Goal: Obtain resource: Obtain resource

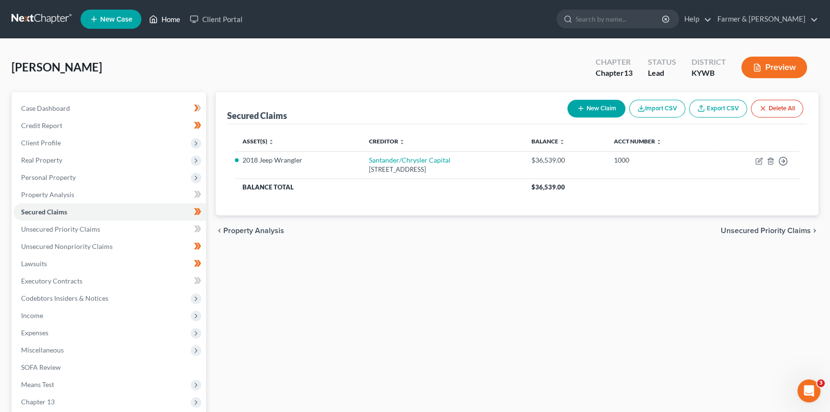
click at [164, 19] on link "Home" at bounding box center [164, 19] width 41 height 17
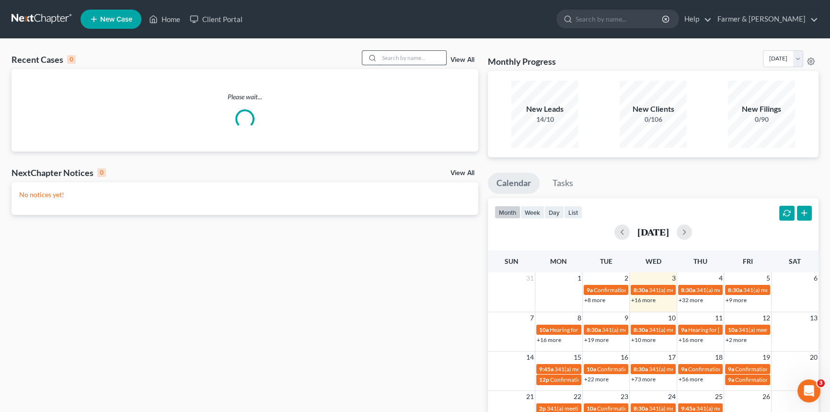
click at [403, 54] on input "search" at bounding box center [412, 58] width 67 height 14
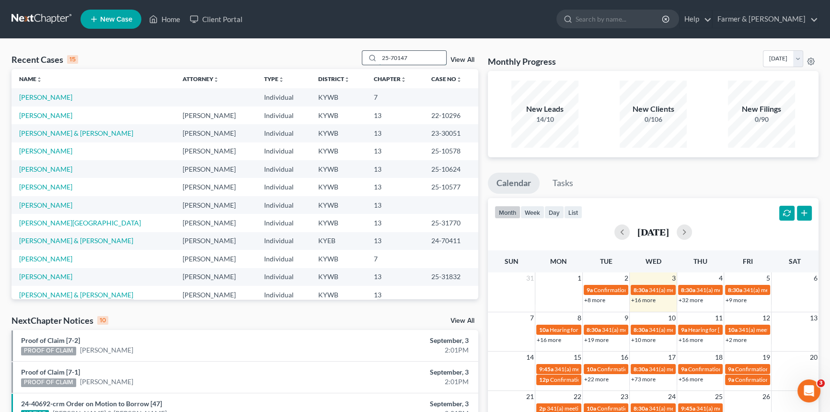
type input "25-70147"
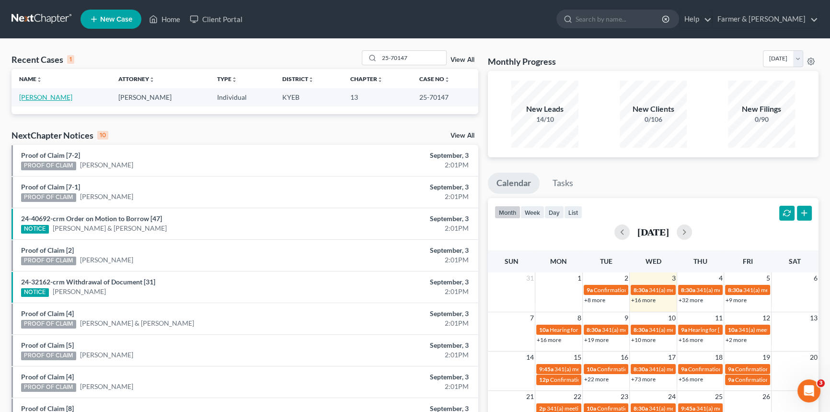
click at [55, 98] on link "[PERSON_NAME]" at bounding box center [45, 97] width 53 height 8
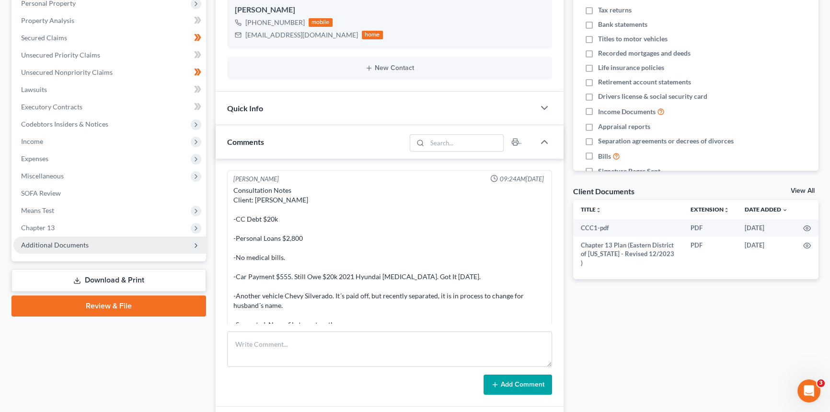
scroll to position [238, 0]
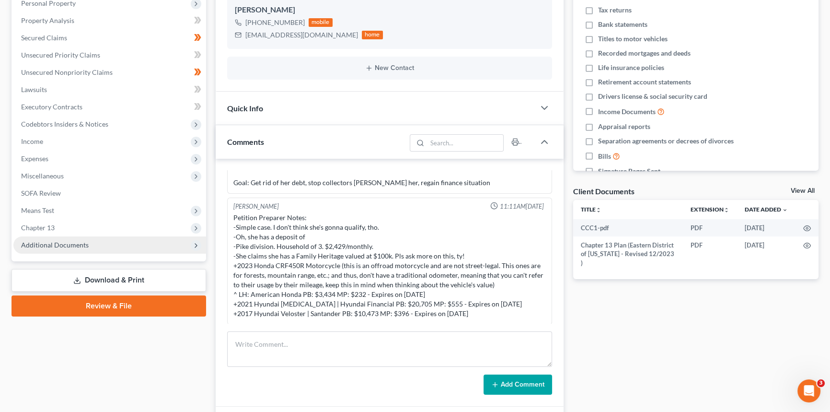
click at [52, 244] on span "Additional Documents" at bounding box center [55, 245] width 68 height 8
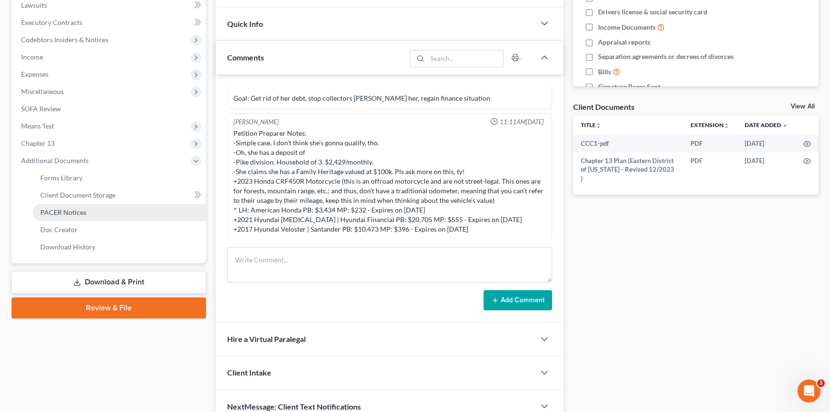
scroll to position [261, 0]
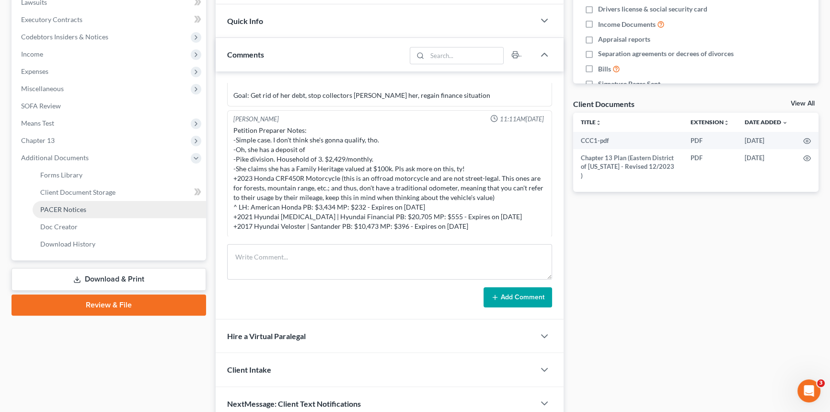
click at [61, 210] on span "PACER Notices" at bounding box center [63, 209] width 46 height 8
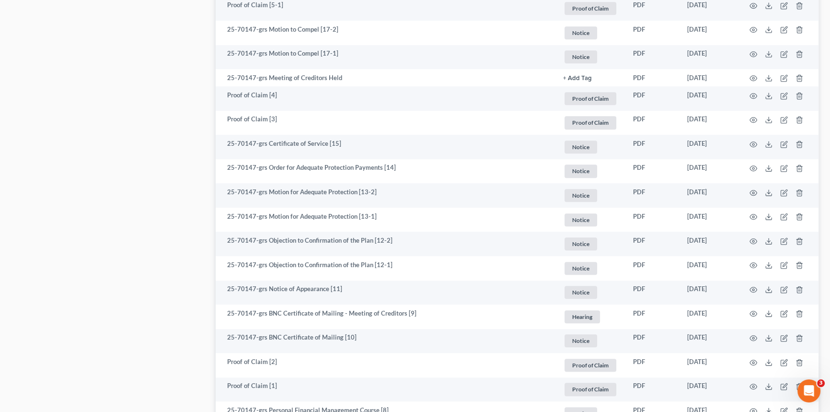
scroll to position [784, 0]
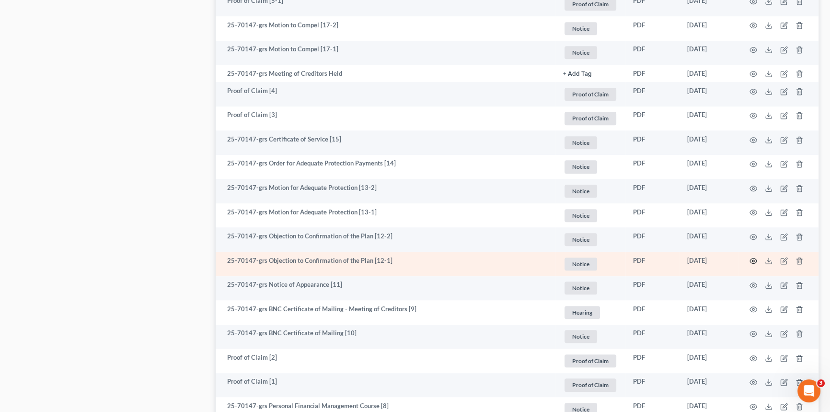
click at [756, 259] on icon "button" at bounding box center [753, 261] width 8 height 8
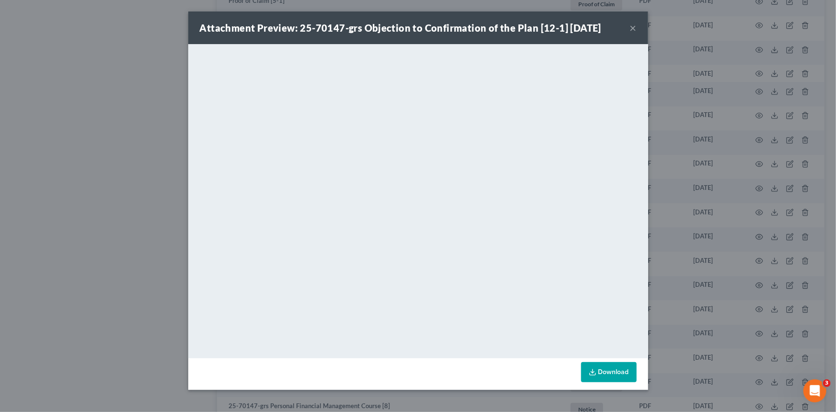
click at [634, 24] on button "×" at bounding box center [633, 27] width 7 height 11
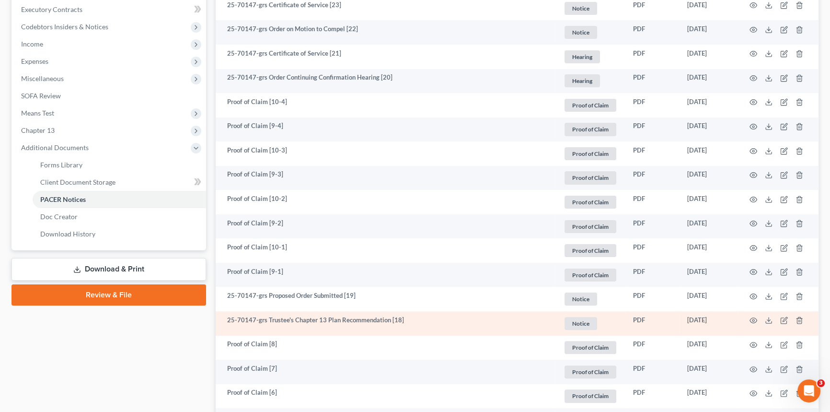
scroll to position [261, 0]
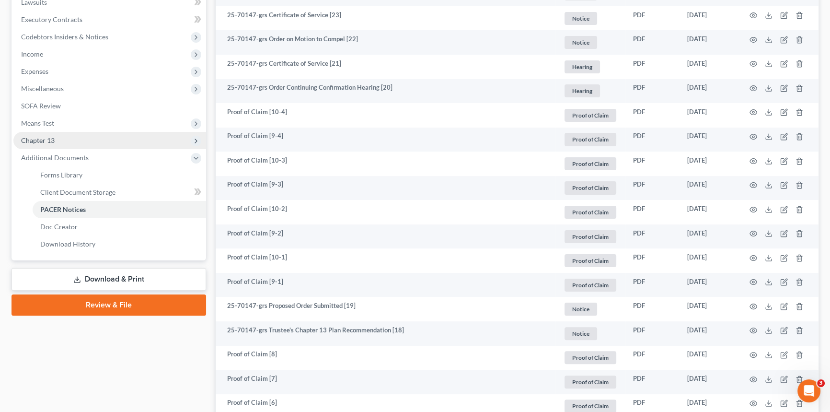
click at [35, 137] on span "Chapter 13" at bounding box center [38, 140] width 34 height 8
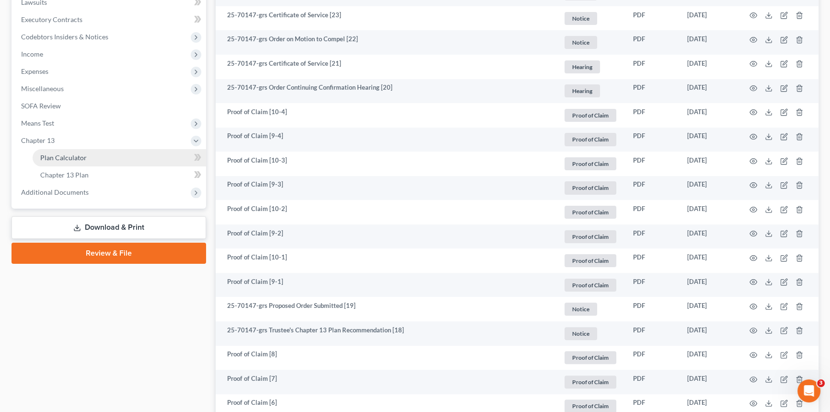
click at [57, 161] on link "Plan Calculator" at bounding box center [119, 157] width 173 height 17
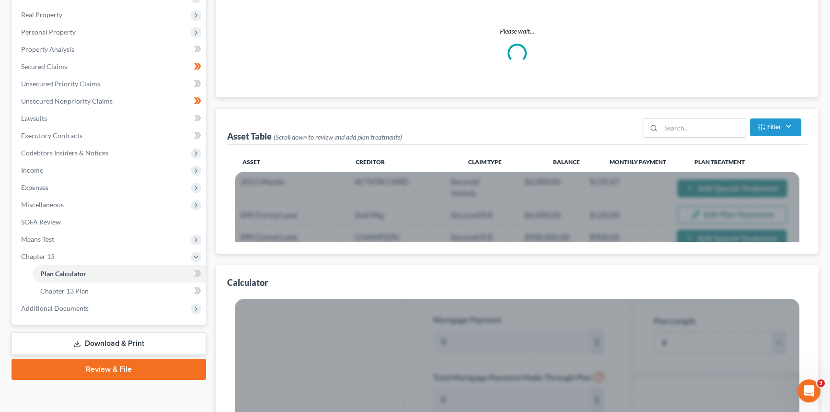
scroll to position [87, 0]
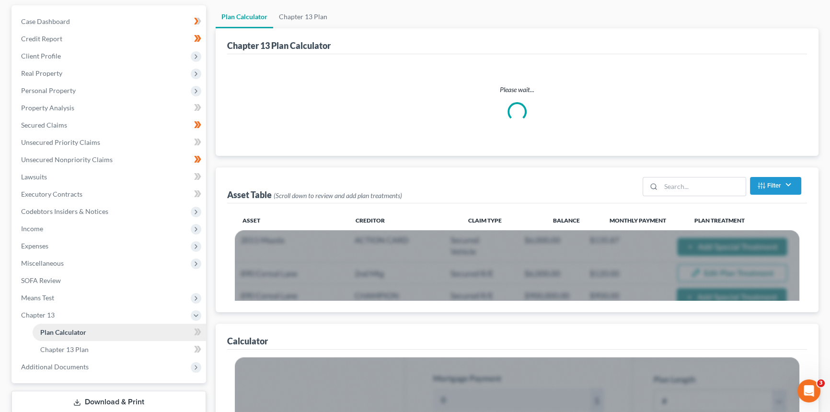
click at [72, 331] on span "Plan Calculator" at bounding box center [63, 332] width 46 height 8
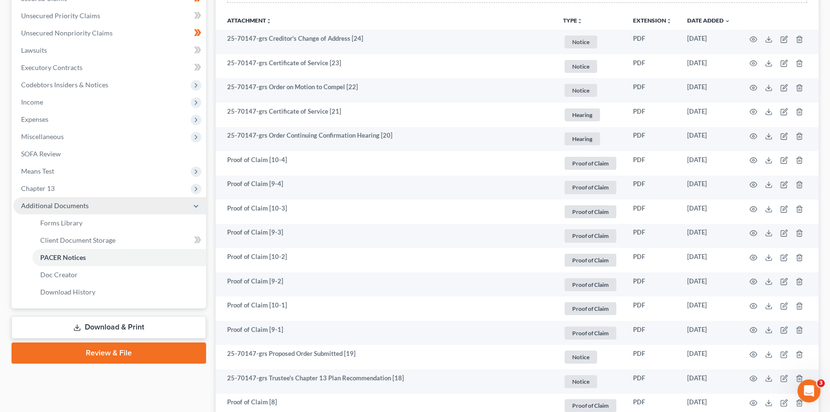
scroll to position [235, 0]
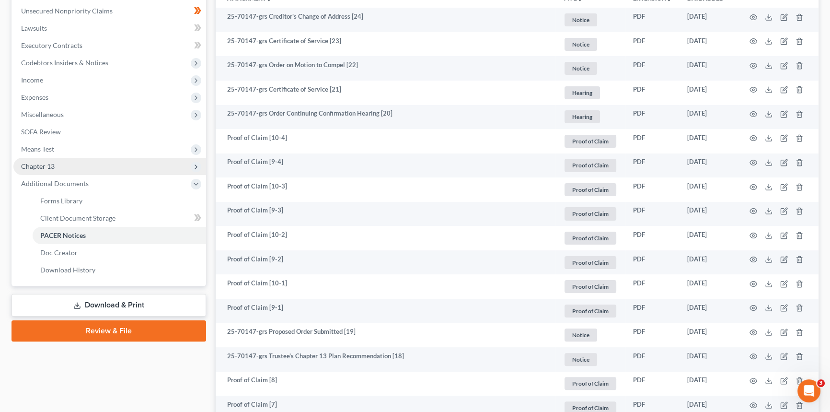
click at [74, 165] on span "Chapter 13" at bounding box center [109, 166] width 193 height 17
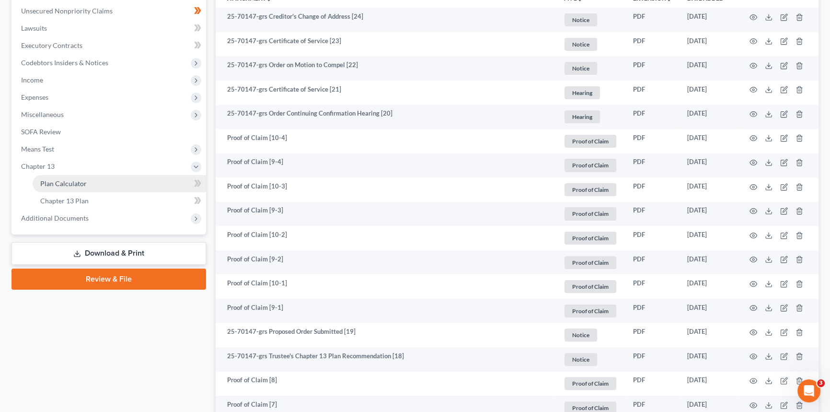
click at [70, 180] on span "Plan Calculator" at bounding box center [63, 183] width 46 height 8
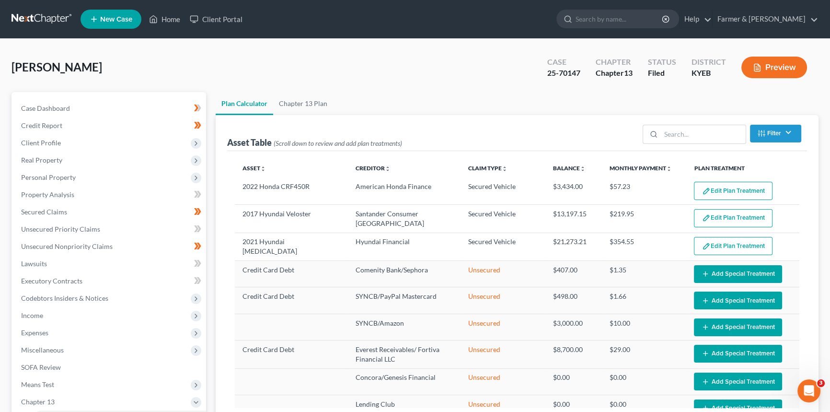
select select "59"
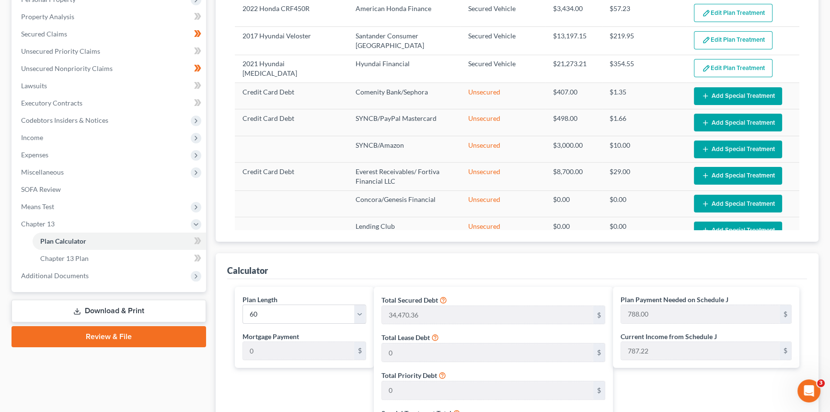
scroll to position [218, 0]
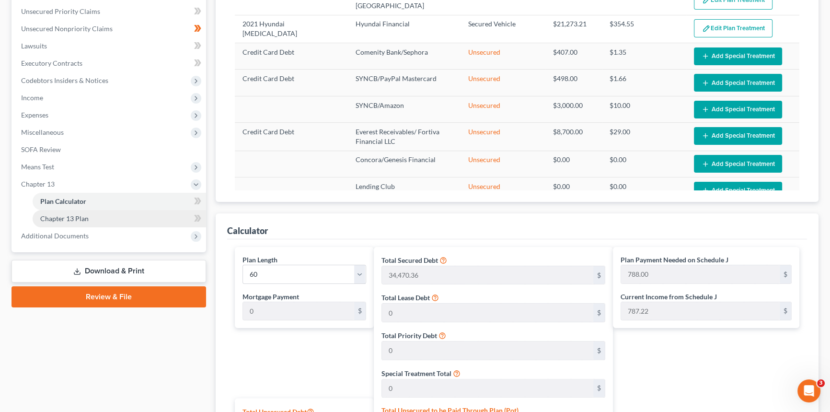
click at [103, 216] on link "Chapter 13 Plan" at bounding box center [119, 218] width 173 height 17
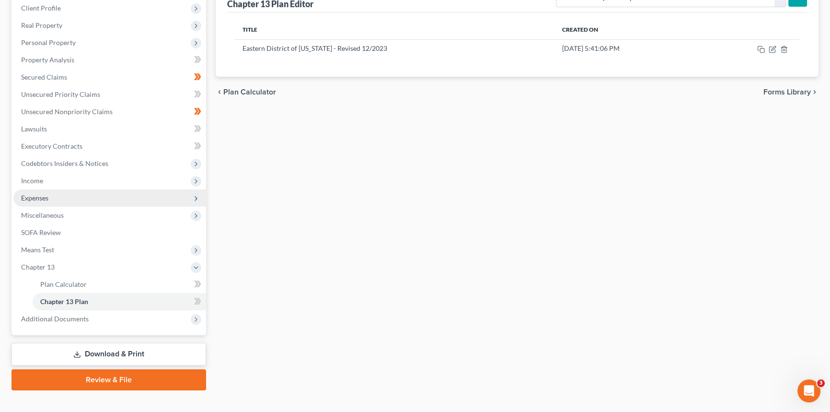
scroll to position [149, 0]
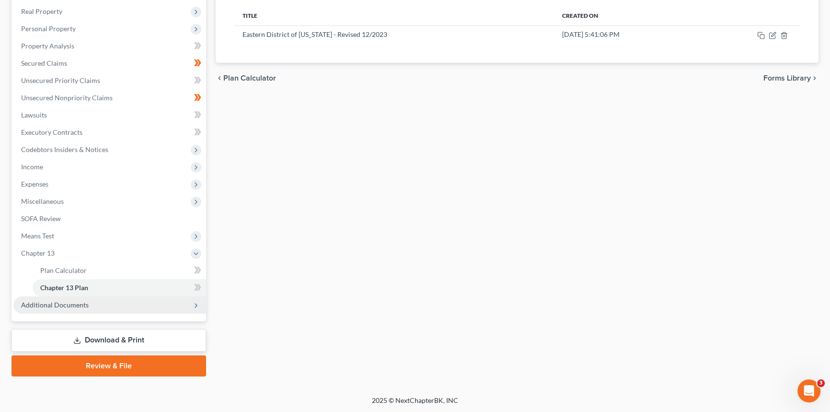
click at [80, 301] on span "Additional Documents" at bounding box center [55, 304] width 68 height 8
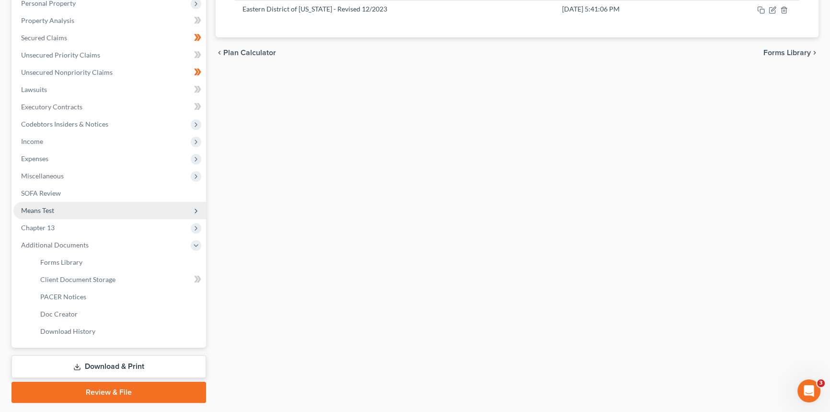
scroll to position [200, 0]
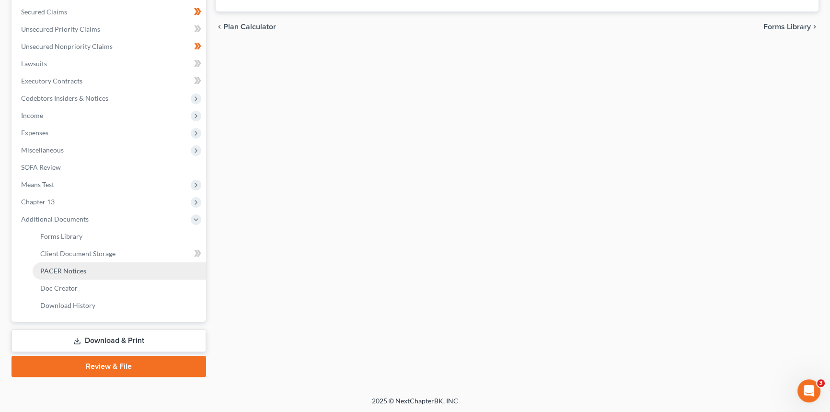
click at [78, 268] on span "PACER Notices" at bounding box center [63, 270] width 46 height 8
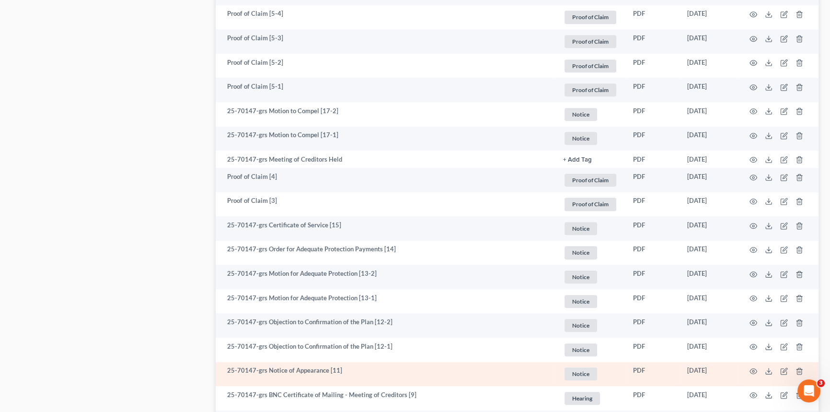
scroll to position [740, 0]
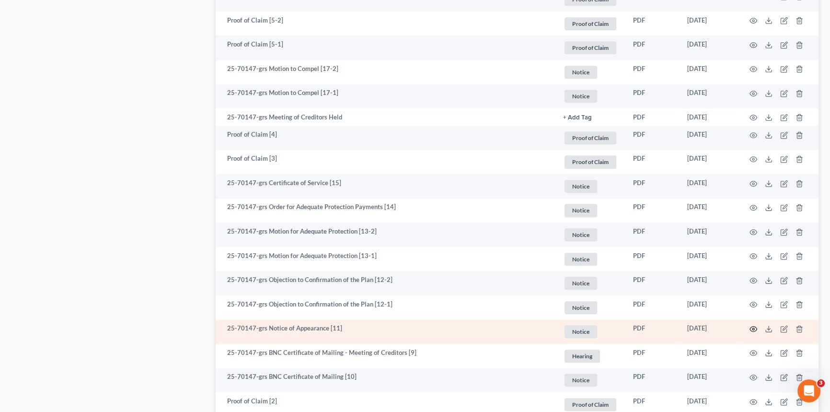
click at [752, 326] on icon "button" at bounding box center [753, 329] width 8 height 8
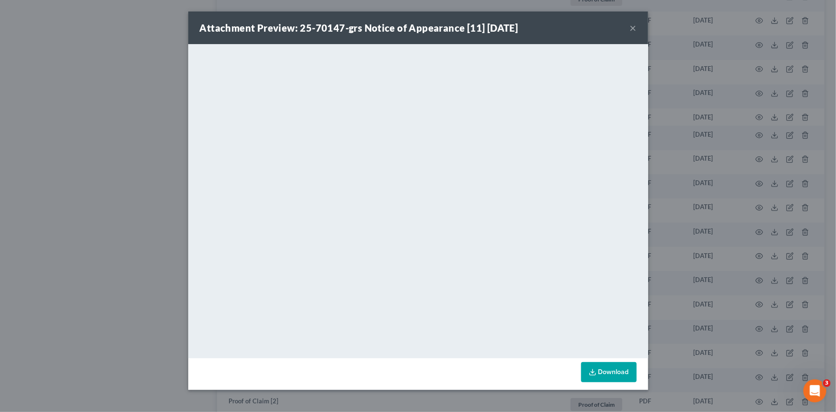
click at [634, 28] on button "×" at bounding box center [633, 27] width 7 height 11
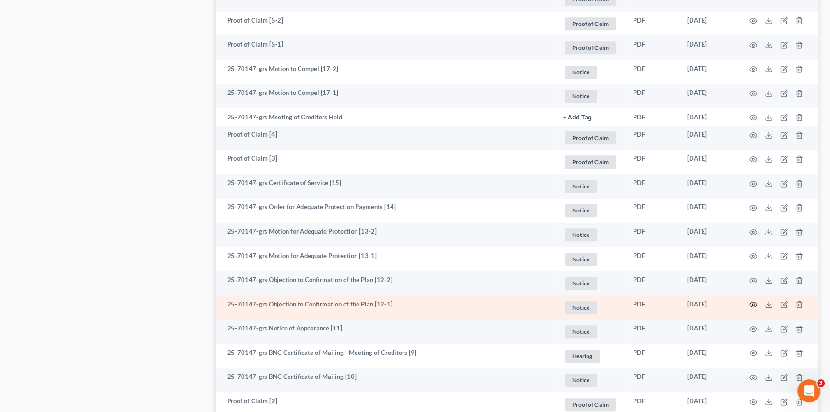
click at [751, 301] on icon "button" at bounding box center [753, 304] width 8 height 8
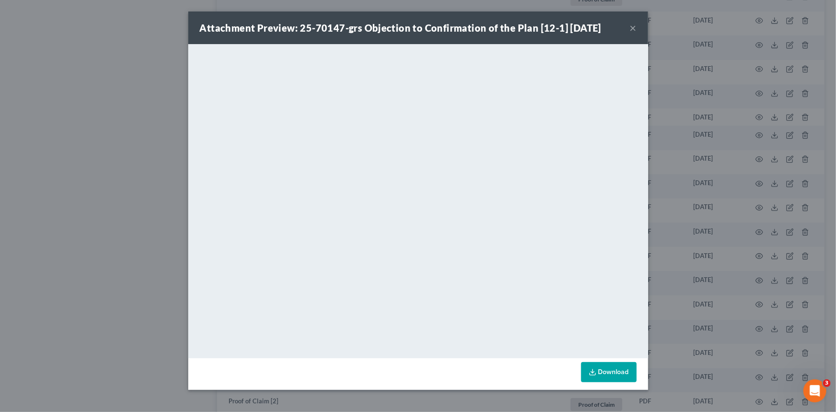
click at [635, 30] on button "×" at bounding box center [633, 27] width 7 height 11
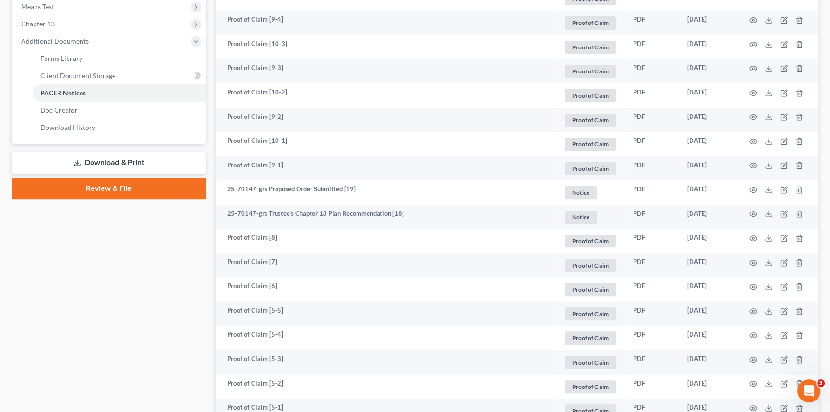
scroll to position [261, 0]
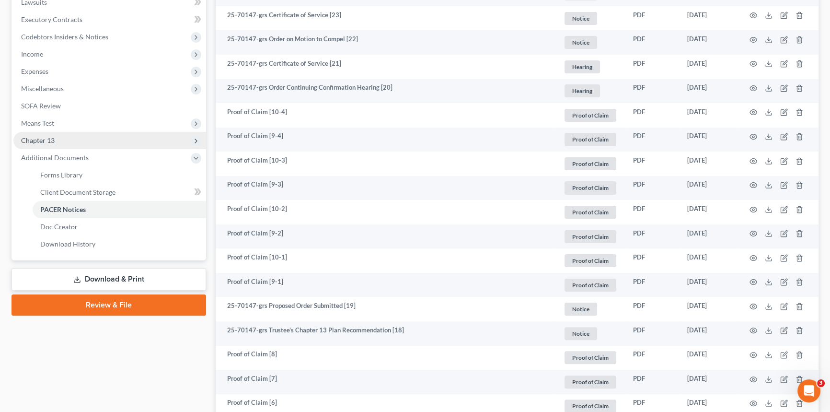
click at [72, 139] on span "Chapter 13" at bounding box center [109, 140] width 193 height 17
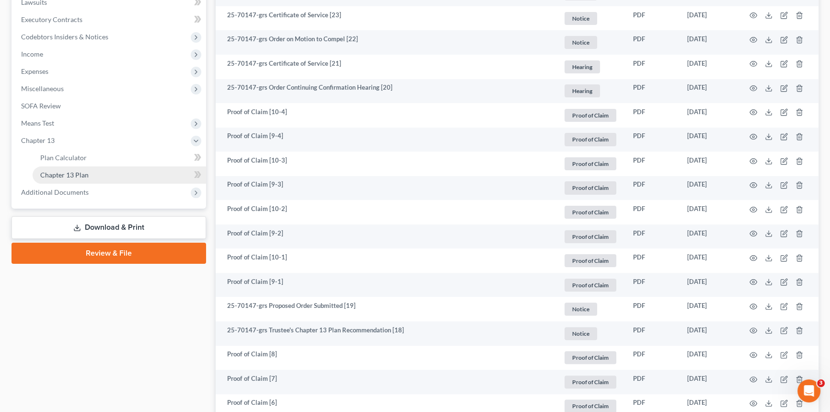
click at [77, 174] on span "Chapter 13 Plan" at bounding box center [64, 175] width 48 height 8
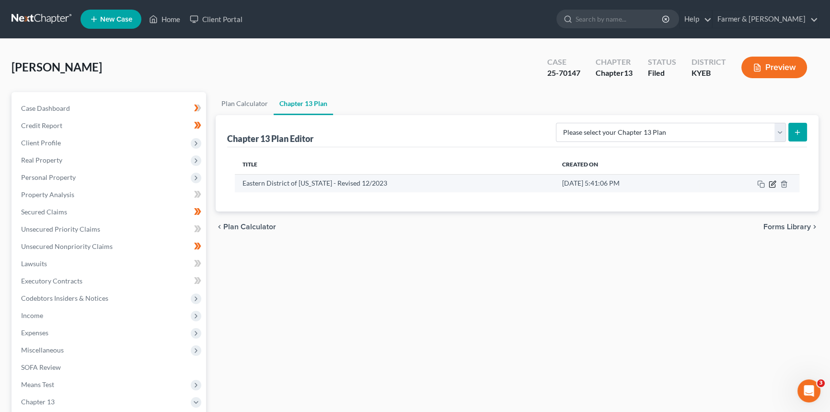
click at [773, 183] on icon "button" at bounding box center [773, 183] width 4 height 4
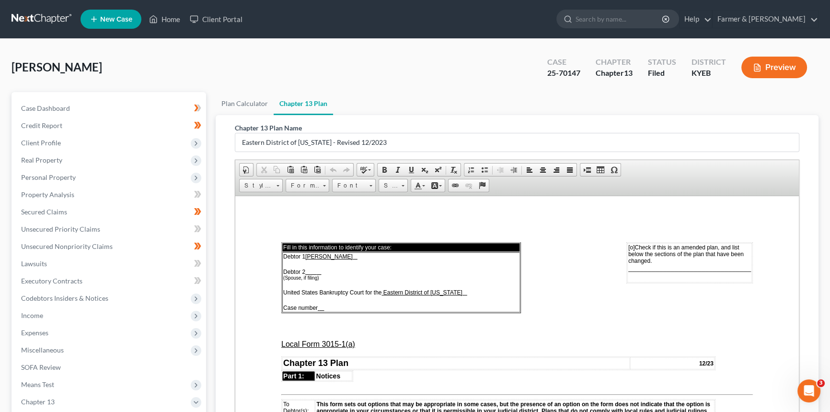
click at [629, 246] on span "[o] Check if this is an amended plan, and list below the sections of the plan t…" at bounding box center [685, 253] width 115 height 20
drag, startPoint x: 328, startPoint y: 310, endPoint x: 318, endPoint y: 308, distance: 9.7
click at [318, 308] on td "Debtor 1 [PERSON_NAME] Debtor 2 (Spouse, if filing) United States Bankruptcy Co…" at bounding box center [401, 282] width 238 height 60
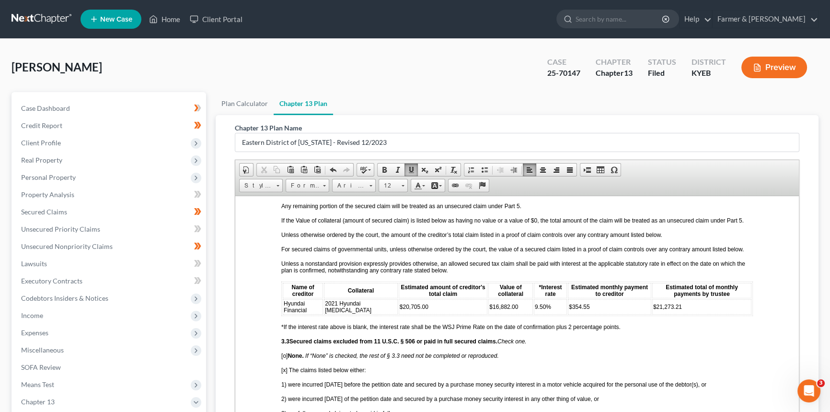
scroll to position [1045, 0]
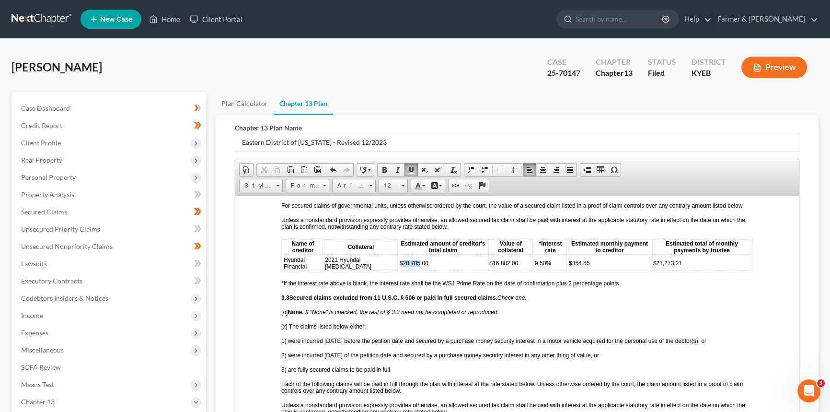
drag, startPoint x: 396, startPoint y: 269, endPoint x: 380, endPoint y: 271, distance: 15.5
click at [400, 266] on span "$20,705.00" at bounding box center [414, 262] width 29 height 7
drag, startPoint x: 500, startPoint y: 271, endPoint x: 475, endPoint y: 272, distance: 24.9
click at [488, 270] on td "$16,882.00" at bounding box center [510, 262] width 45 height 15
click at [653, 266] on span "$21,273.21" at bounding box center [667, 262] width 29 height 7
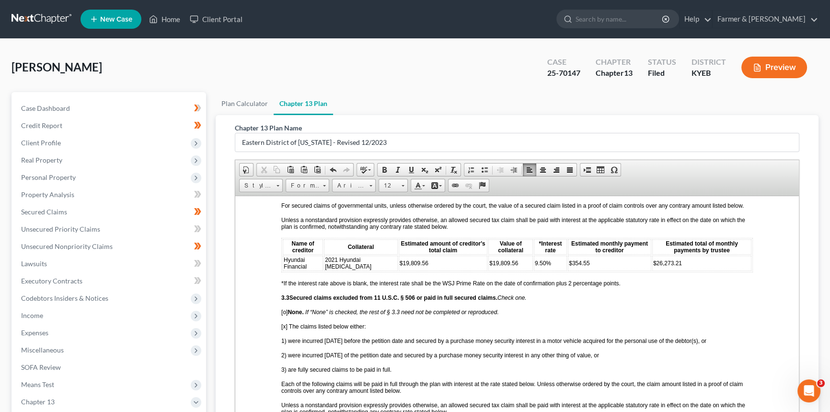
click at [641, 300] on p "3.3 Secured claims excluded from 11 U.S.C. § 506 or paid in full secured claims…" at bounding box center [516, 297] width 471 height 7
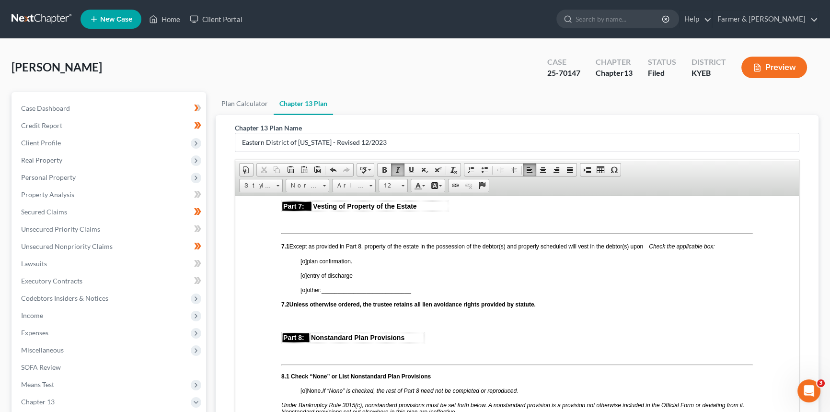
scroll to position [2308, 0]
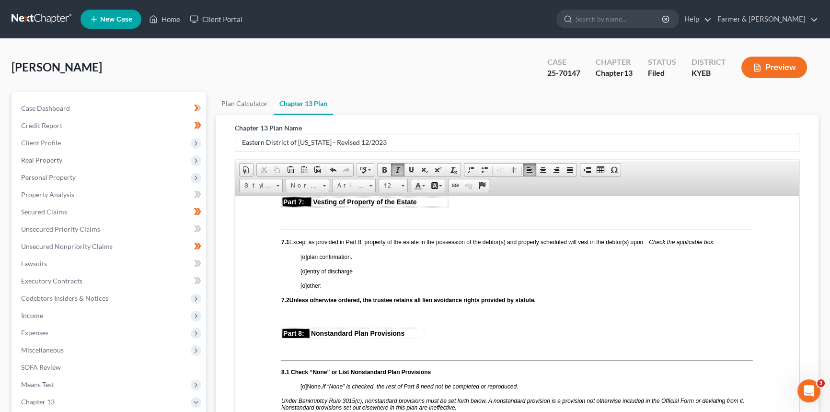
drag, startPoint x: 303, startPoint y: 258, endPoint x: 327, endPoint y: 258, distance: 24.0
click at [304, 258] on span "[o]" at bounding box center [303, 256] width 6 height 7
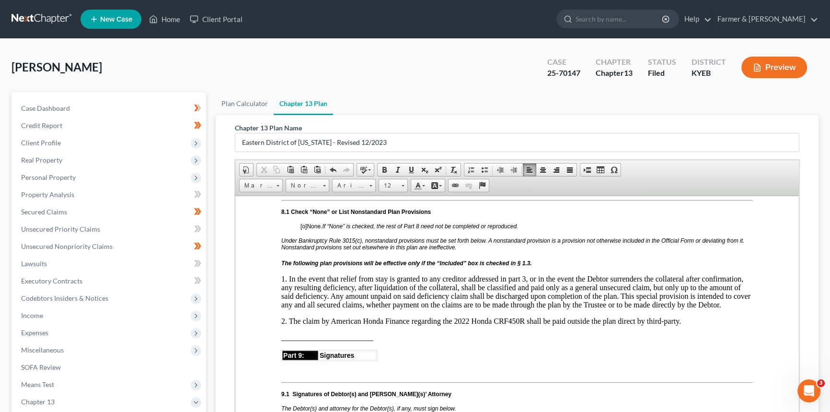
scroll to position [2482, 0]
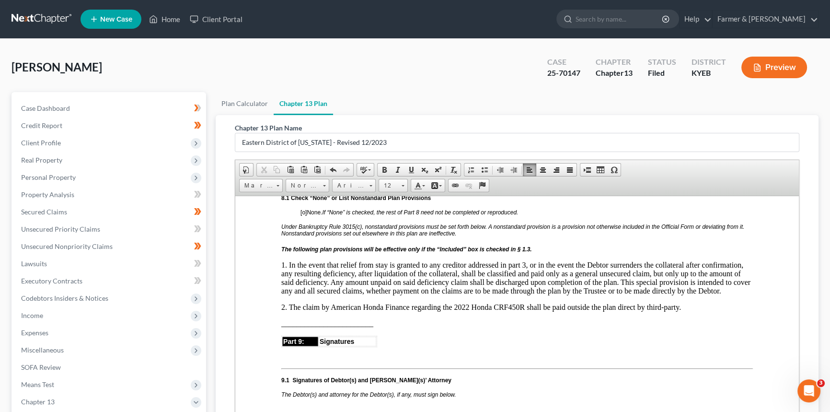
click at [305, 215] on span "[o]" at bounding box center [303, 211] width 6 height 7
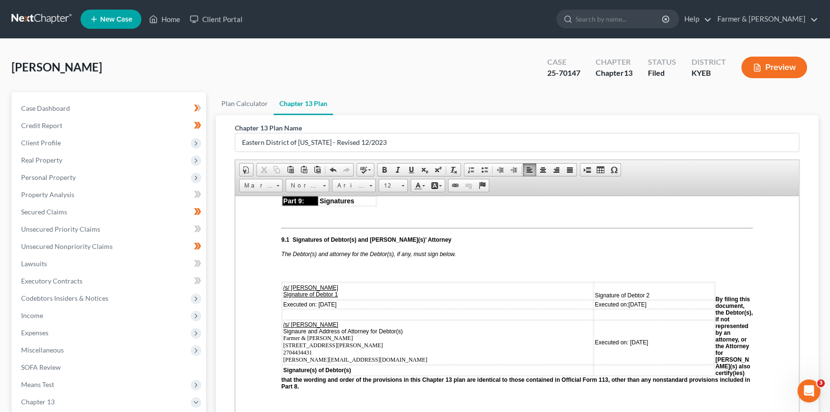
scroll to position [2657, 0]
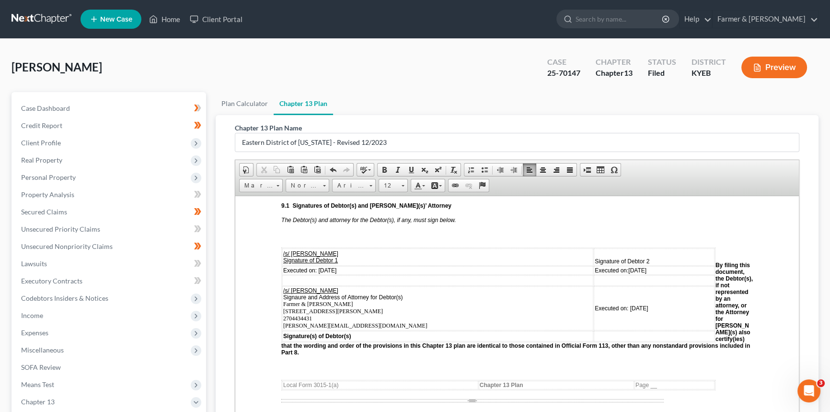
drag, startPoint x: 634, startPoint y: 281, endPoint x: 606, endPoint y: 281, distance: 28.3
click at [606, 274] on td "Executed on: [DATE]" at bounding box center [654, 269] width 121 height 9
drag, startPoint x: 635, startPoint y: 320, endPoint x: 604, endPoint y: 321, distance: 31.2
click at [604, 321] on td "Executed on: [DATE]" at bounding box center [654, 308] width 121 height 44
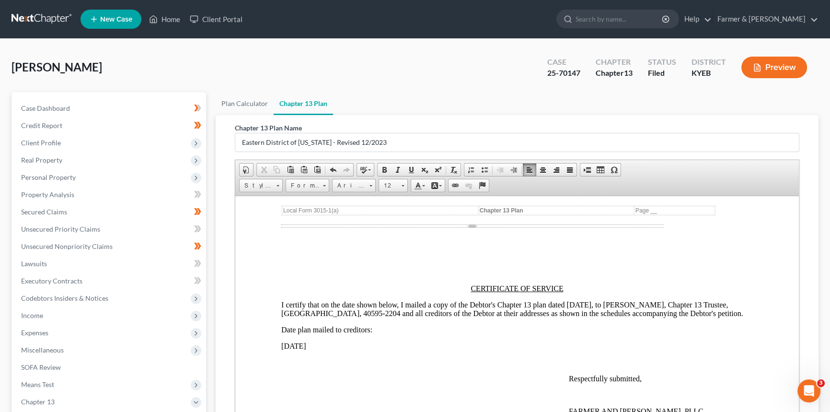
scroll to position [2875, 0]
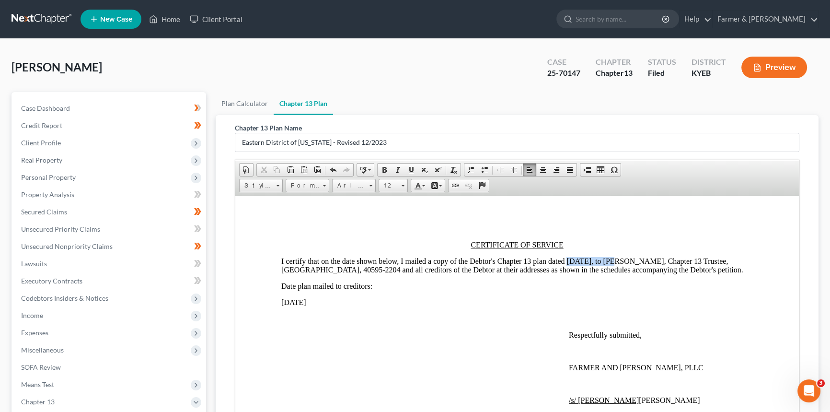
drag, startPoint x: 566, startPoint y: 278, endPoint x: 609, endPoint y: 278, distance: 43.6
click at [610, 274] on p "I certify that on the date shown below, I mailed a copy of the Debtor's Chapter…" at bounding box center [516, 264] width 471 height 17
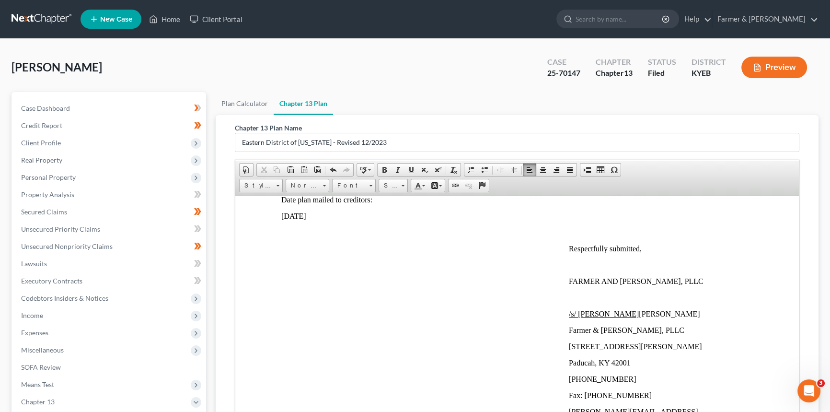
scroll to position [2962, 0]
drag, startPoint x: 281, startPoint y: 242, endPoint x: 335, endPoint y: 241, distance: 54.6
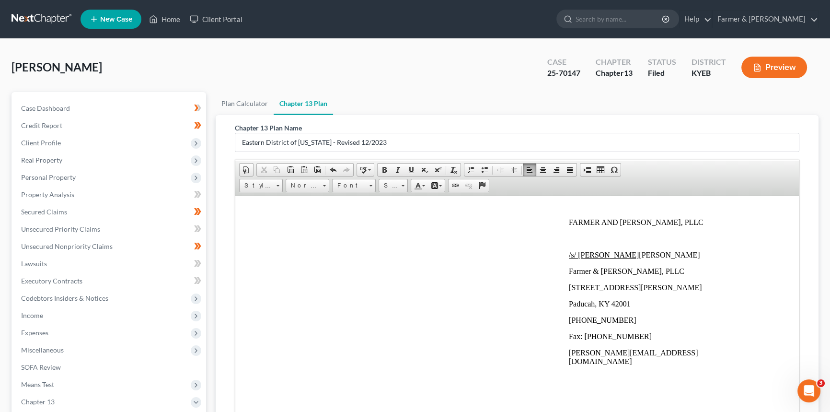
click at [681, 259] on p "/s/ [PERSON_NAME] [PERSON_NAME]" at bounding box center [661, 254] width 184 height 9
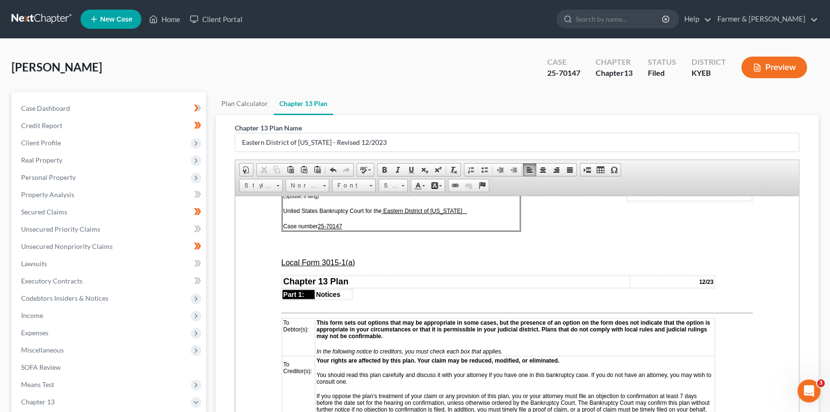
scroll to position [0, 0]
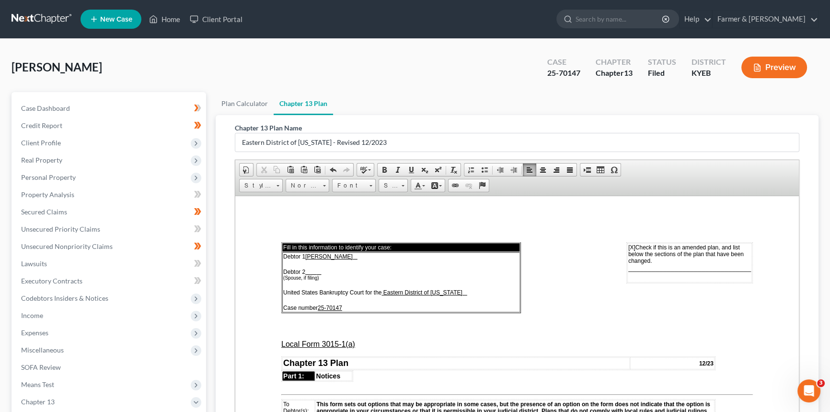
click at [643, 271] on span "________________________________" at bounding box center [689, 268] width 123 height 8
click at [743, 263] on span "______3.2__________________________" at bounding box center [685, 261] width 132 height 8
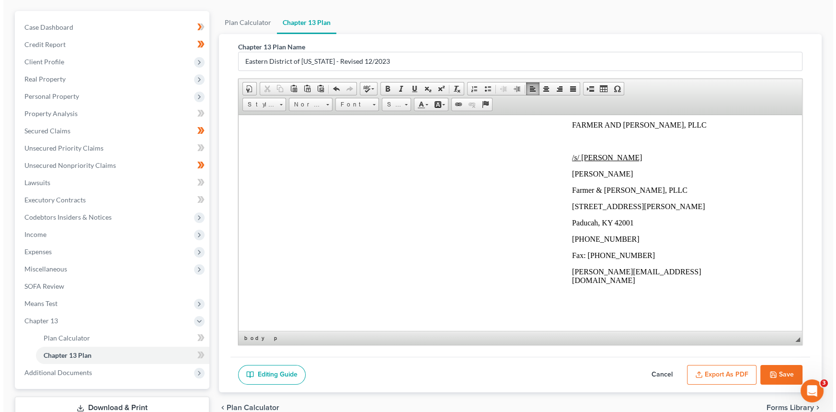
scroll to position [149, 0]
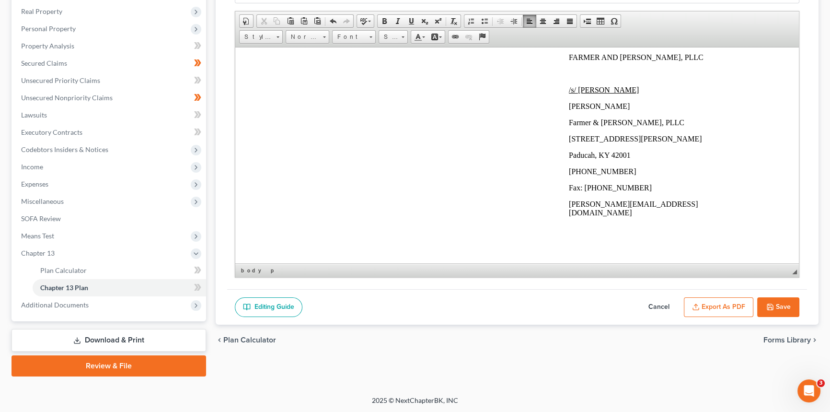
click at [723, 308] on button "Export as PDF" at bounding box center [718, 307] width 69 height 20
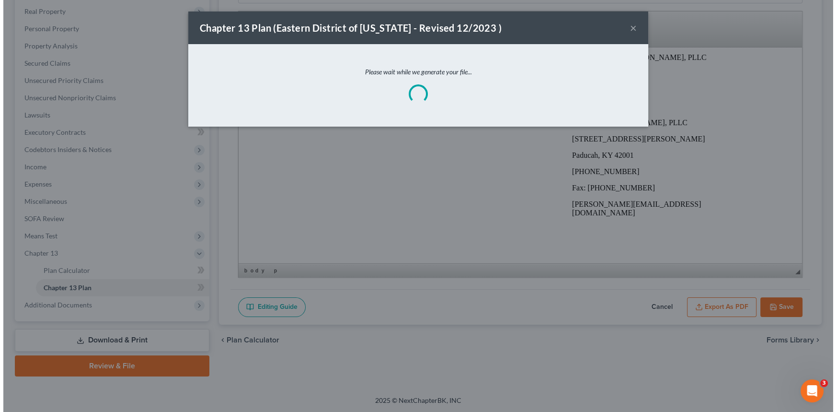
scroll to position [3057, 0]
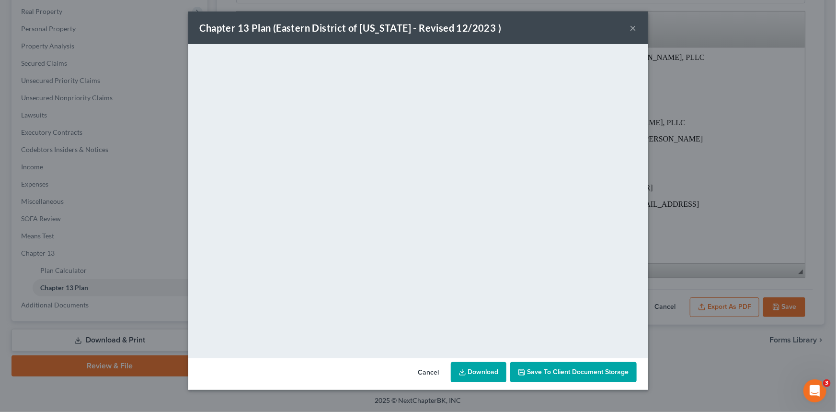
drag, startPoint x: 495, startPoint y: 374, endPoint x: 495, endPoint y: 354, distance: 19.6
click at [495, 374] on link "Download" at bounding box center [479, 372] width 56 height 20
